Goal: Browse casually: Explore the website without a specific task or goal

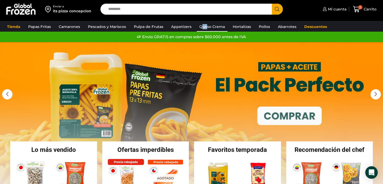
drag, startPoint x: 205, startPoint y: 24, endPoint x: 201, endPoint y: 23, distance: 4.9
click at [201, 23] on link "Queso Crema" at bounding box center [212, 27] width 31 height 10
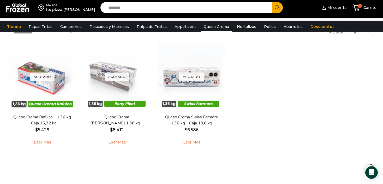
scroll to position [33, 0]
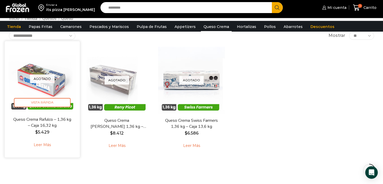
click at [45, 123] on link "Queso Crema Rafulco – 1,36 kg – Caja 16,32 kg" at bounding box center [42, 122] width 61 height 12
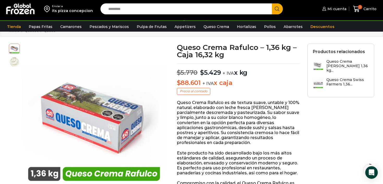
scroll to position [25, 0]
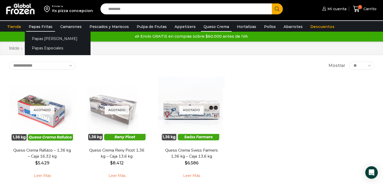
click at [38, 27] on link "Papas Fritas" at bounding box center [40, 27] width 29 height 10
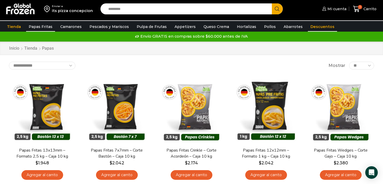
click at [313, 25] on link "Descuentos" at bounding box center [322, 27] width 29 height 10
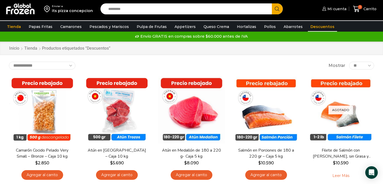
click at [14, 13] on img at bounding box center [20, 9] width 30 height 13
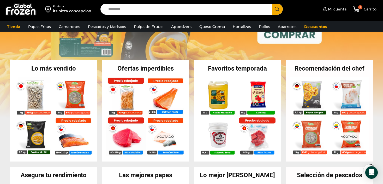
scroll to position [82, 0]
